Goal: Check status: Check status

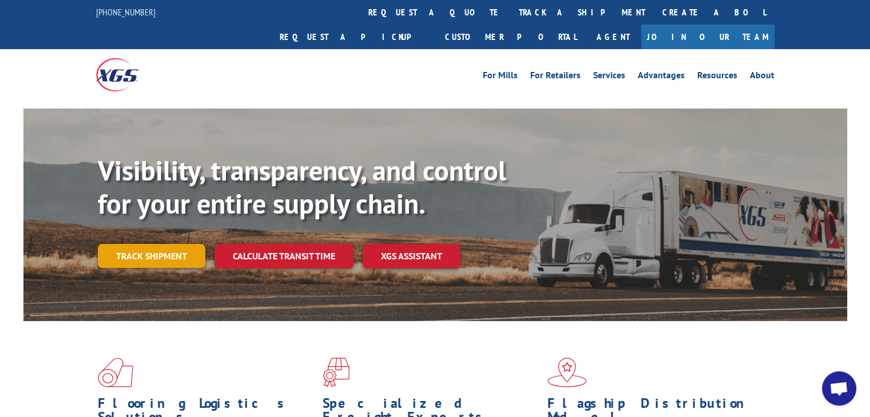
click at [178, 244] on link "Track shipment" at bounding box center [151, 256] width 107 height 24
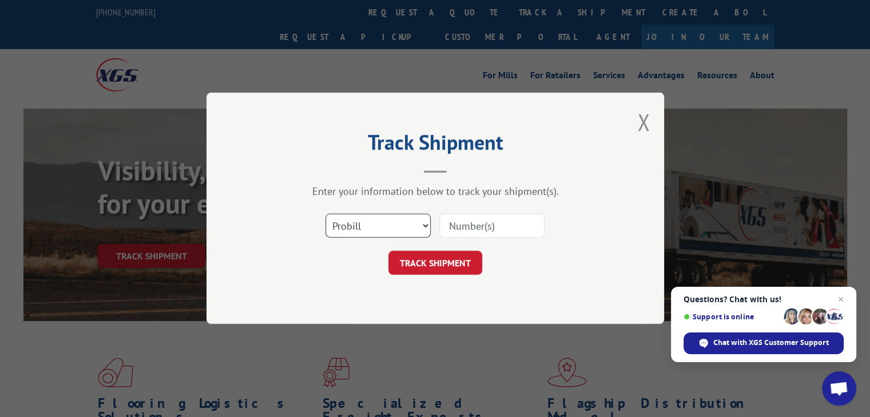
click at [388, 218] on select "Select category... Probill BOL PO" at bounding box center [377, 226] width 105 height 24
click at [325, 214] on select "Select category... Probill BOL PO" at bounding box center [377, 226] width 105 height 24
click at [376, 225] on select "Select category... Probill BOL PO" at bounding box center [377, 226] width 105 height 24
select select "probill"
click at [325, 214] on select "Select category... Probill BOL PO" at bounding box center [377, 226] width 105 height 24
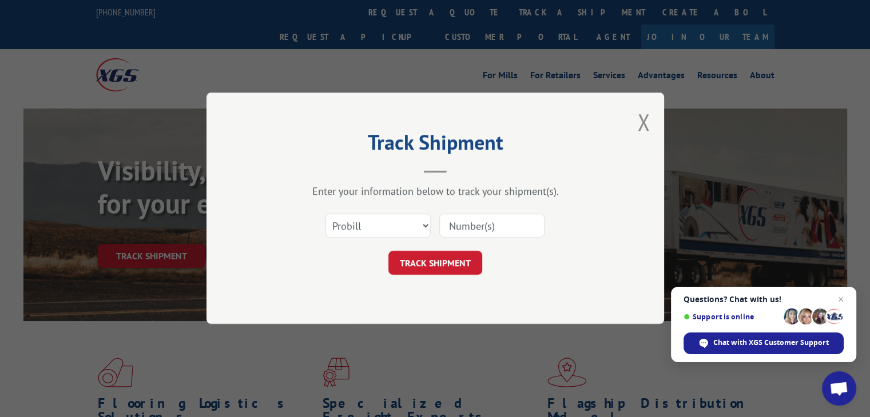
click at [471, 222] on input at bounding box center [491, 226] width 105 height 24
paste input "17591378"
type input "17591378"
click at [452, 254] on button "TRACK SHIPMENT" at bounding box center [435, 264] width 94 height 24
